Goal: Information Seeking & Learning: Learn about a topic

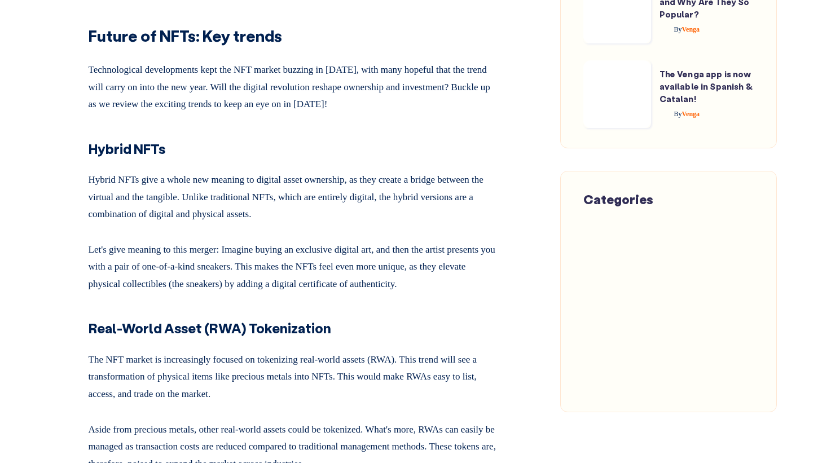
scroll to position [2208, 0]
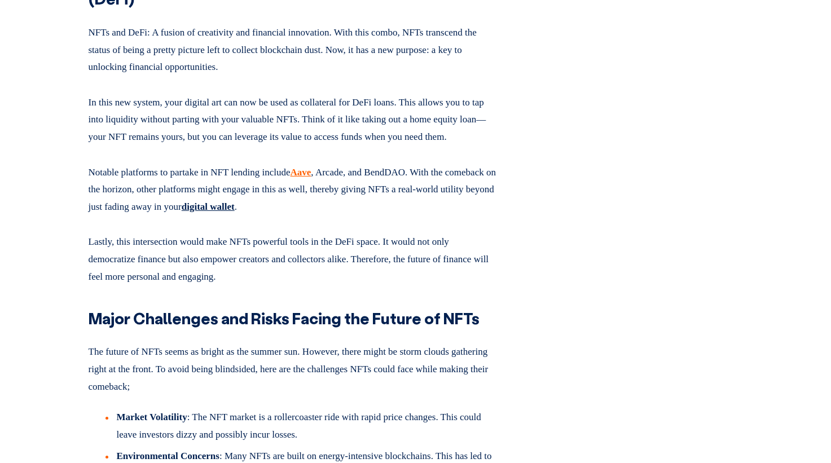
click at [235, 212] on u "digital wallet" at bounding box center [208, 206] width 53 height 11
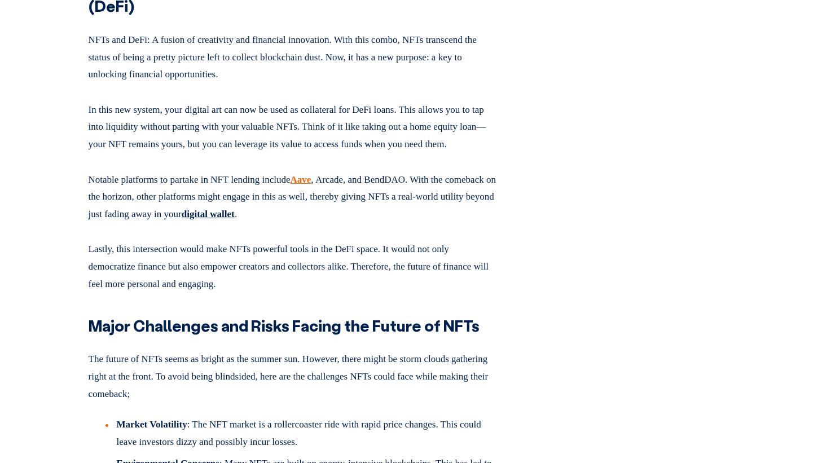
scroll to position [2200, 0]
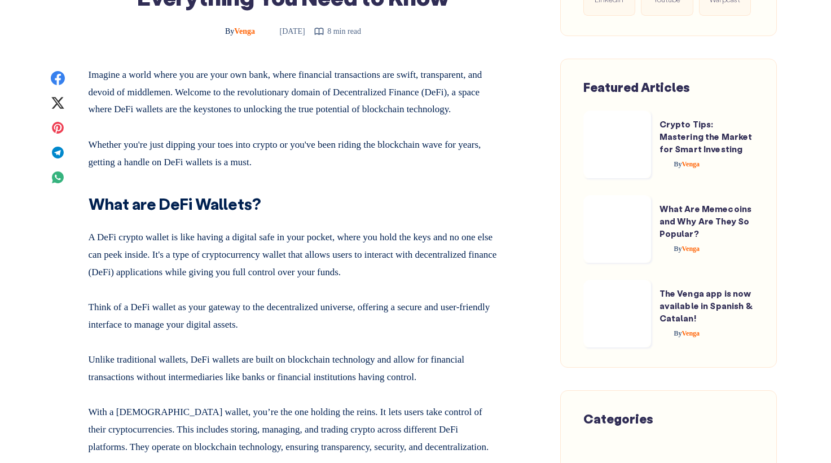
scroll to position [768, 0]
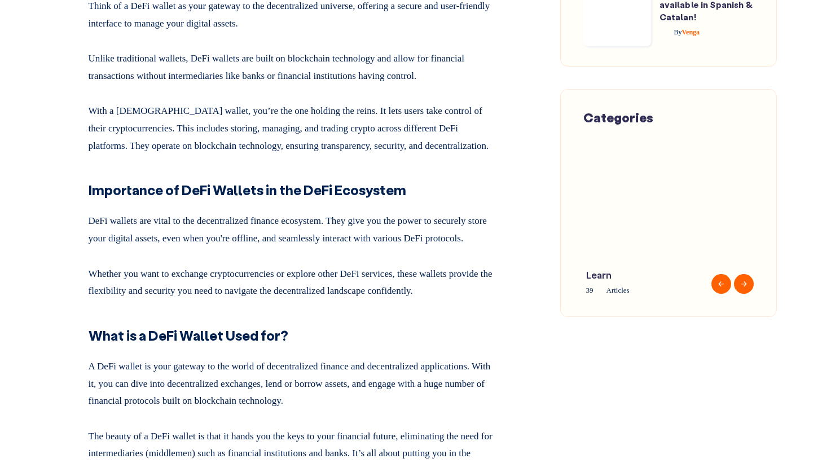
click at [415, 155] on p "With a [DEMOGRAPHIC_DATA] wallet, you’re the one holding the reins. It lets use…" at bounding box center [293, 126] width 409 height 56
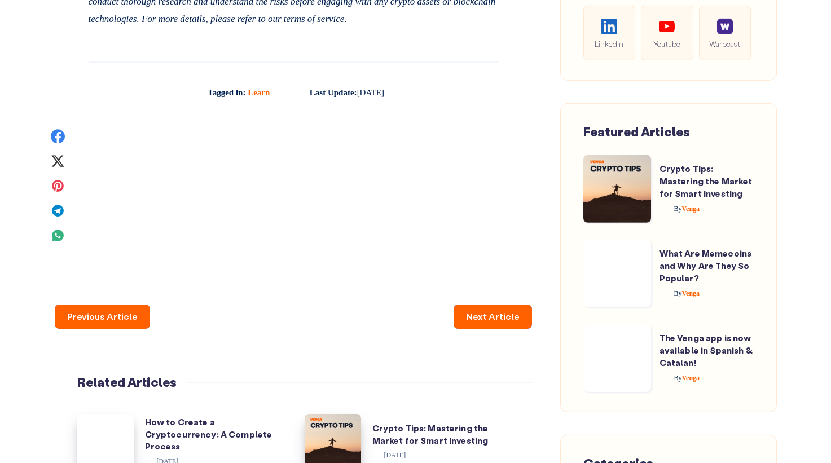
scroll to position [5535, 0]
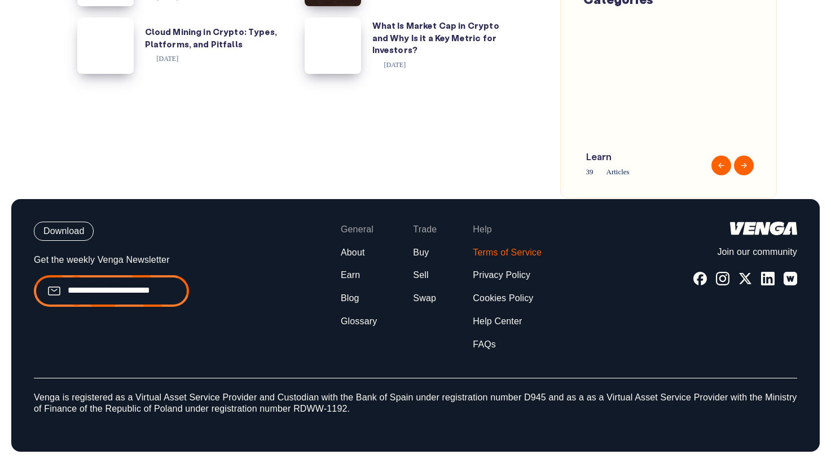
click at [497, 256] on link "Terms of Service" at bounding box center [507, 253] width 69 height 12
